Goal: Transaction & Acquisition: Purchase product/service

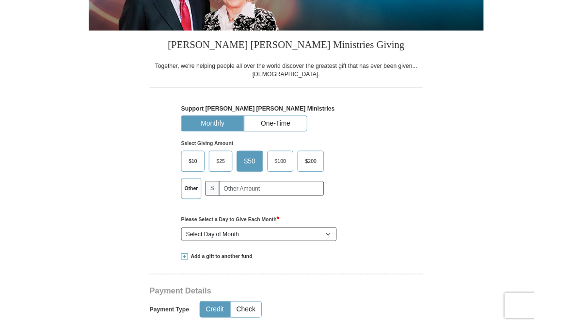
scroll to position [182, 0]
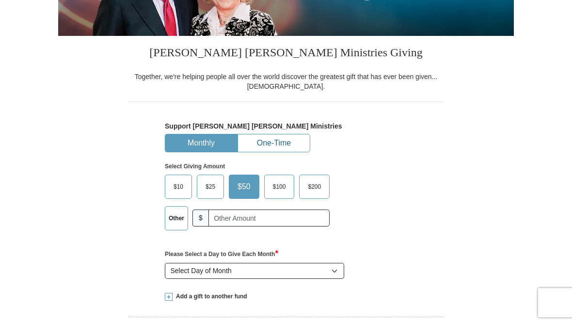
click at [284, 148] on button "One-Time" at bounding box center [274, 143] width 72 height 18
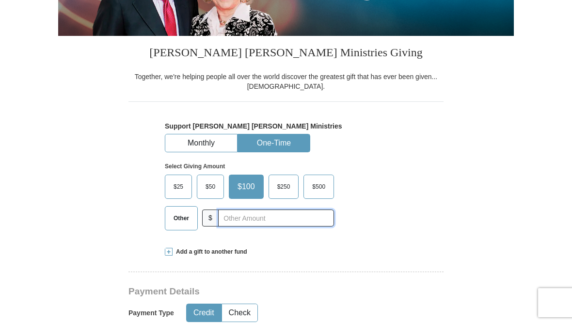
click at [278, 220] on input "text" at bounding box center [276, 218] width 116 height 17
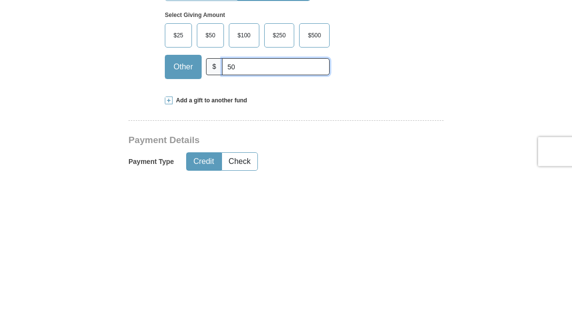
type input "5"
click at [319, 179] on span "$500" at bounding box center [314, 186] width 23 height 15
click at [0, 0] on input "$500" at bounding box center [0, 0] width 0 height 0
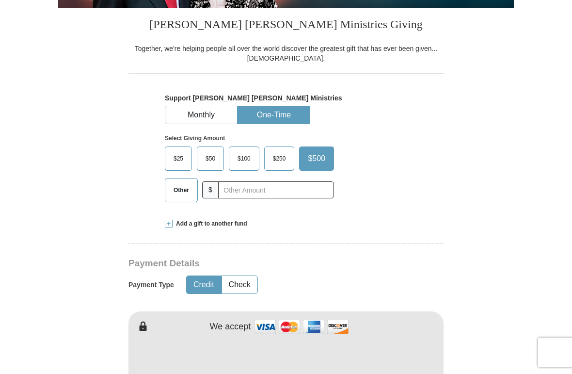
scroll to position [211, 0]
click at [178, 225] on span "Add a gift to another fund" at bounding box center [210, 224] width 75 height 8
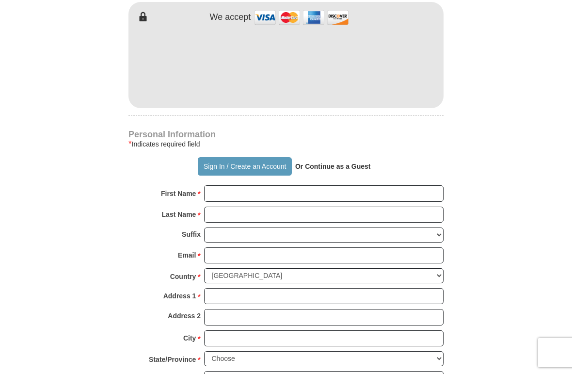
scroll to position [684, 0]
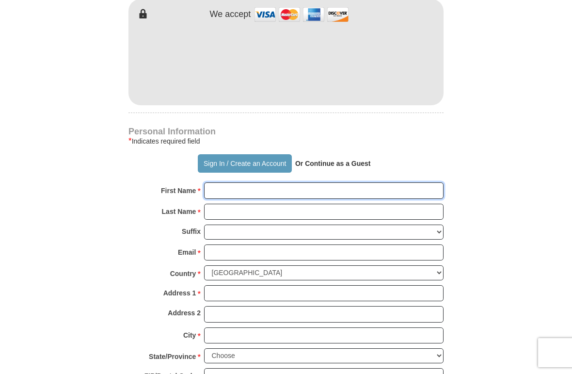
click at [234, 182] on input "First Name *" at bounding box center [324, 190] width 240 height 16
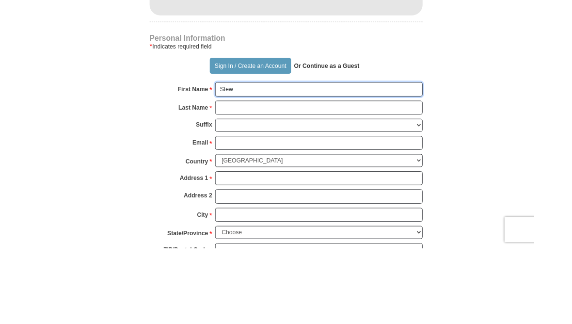
scroll to position [772, 0]
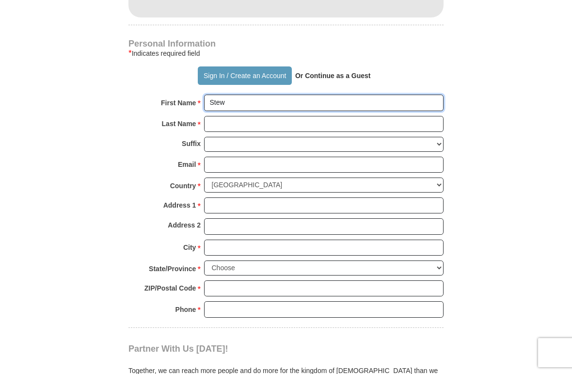
type input "Stew"
click at [228, 66] on button "Sign In / Create an Account" at bounding box center [245, 75] width 94 height 18
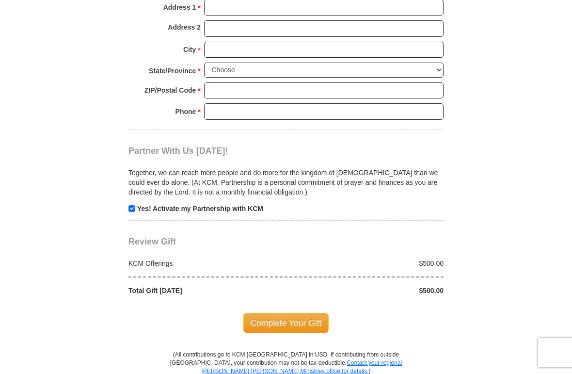
scroll to position [968, 0]
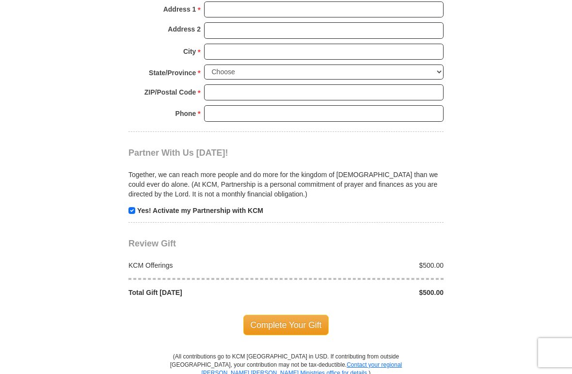
click at [179, 260] on div "KCM Offerings" at bounding box center [205, 265] width 163 height 10
click at [167, 260] on div "KCM Offerings" at bounding box center [205, 265] width 163 height 10
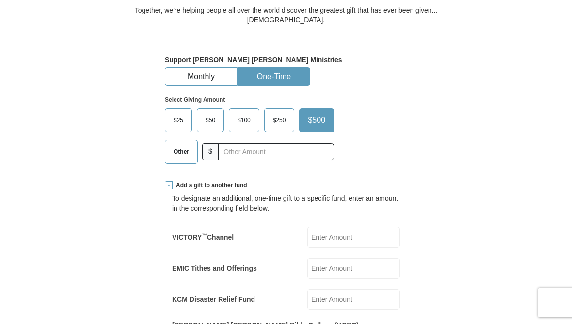
scroll to position [248, 0]
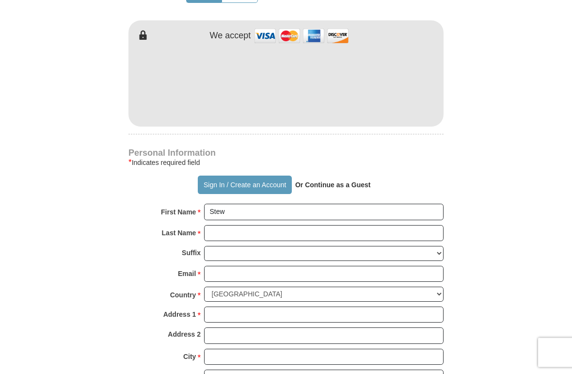
click at [236, 179] on button "Sign In / Create an Account" at bounding box center [245, 185] width 94 height 18
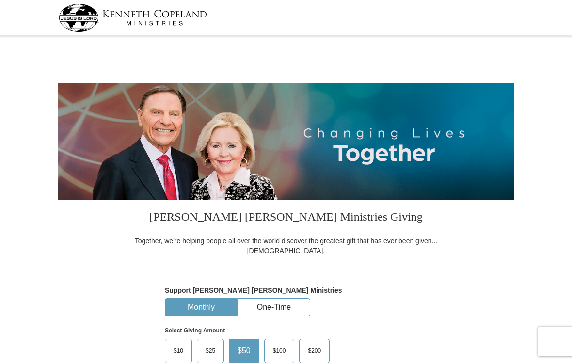
select select "PA"
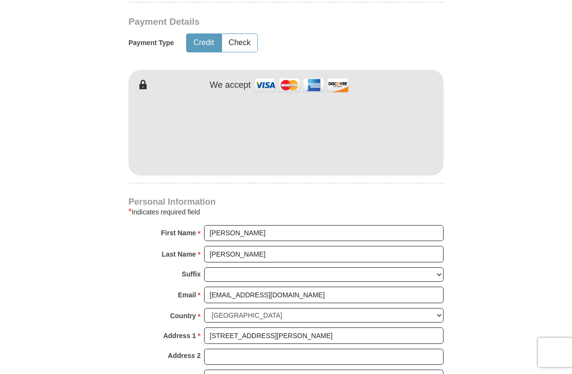
scroll to position [479, 0]
click at [422, 254] on input "[PERSON_NAME]" at bounding box center [324, 254] width 240 height 16
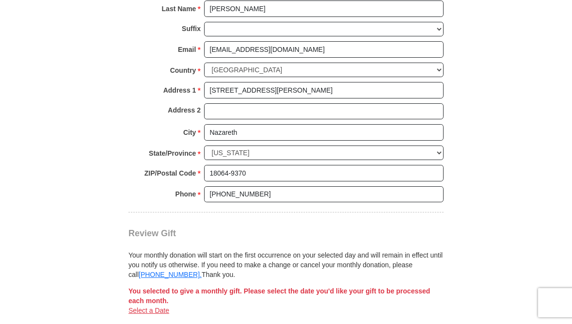
scroll to position [723, 0]
